Goal: Navigation & Orientation: Find specific page/section

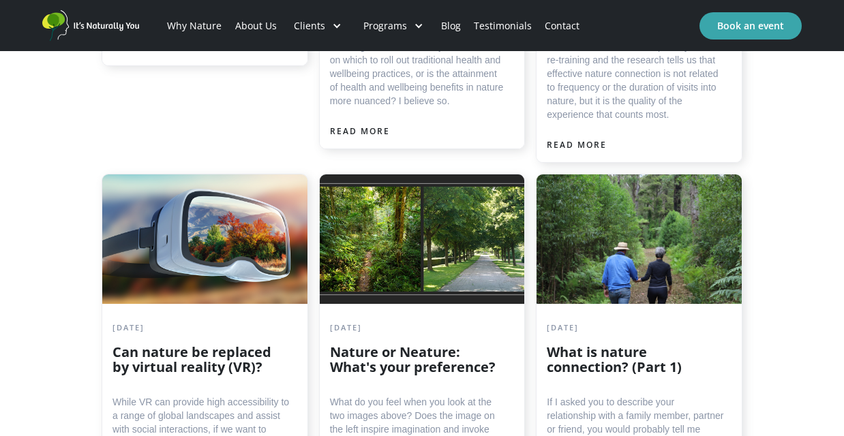
scroll to position [1980, 0]
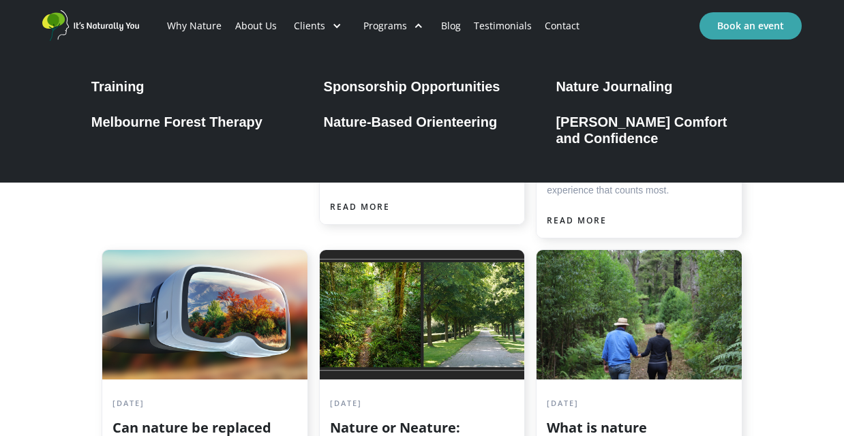
click at [588, 131] on div "[PERSON_NAME] Comfort and Confidence" at bounding box center [654, 130] width 197 height 33
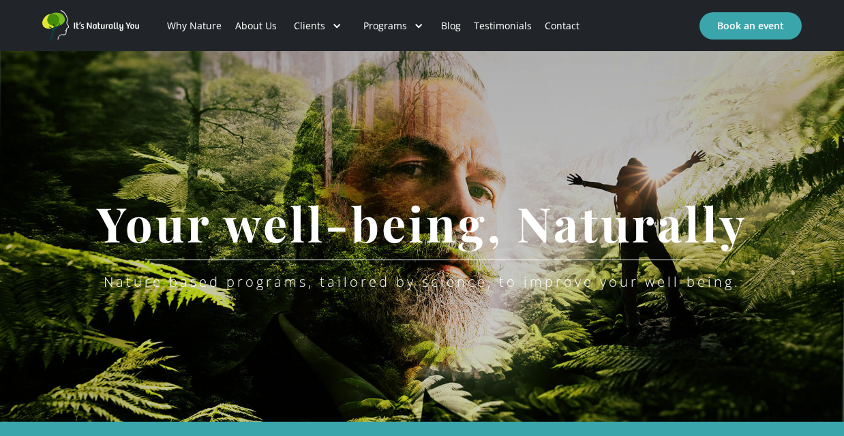
scroll to position [1980, 0]
